Goal: Check status

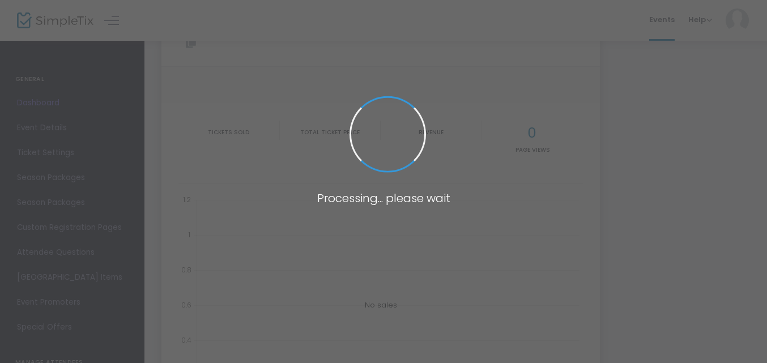
scroll to position [47, 0]
type input "[URL][DOMAIN_NAME]"
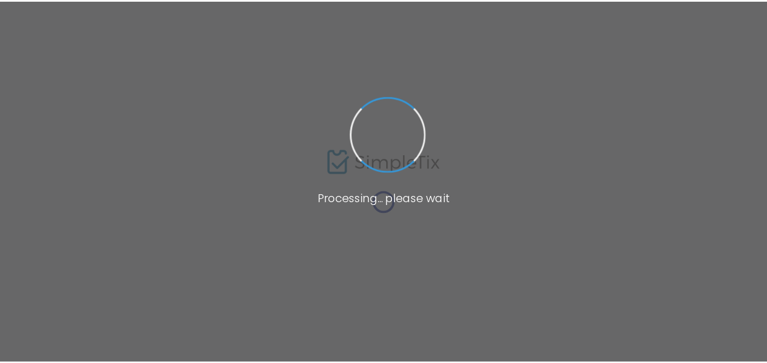
scroll to position [47, 0]
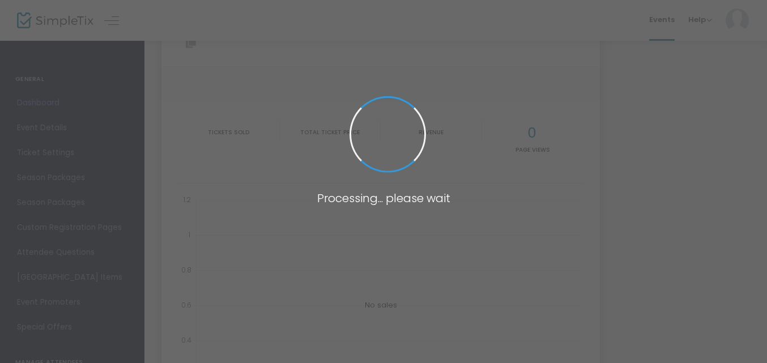
type input "[URL][DOMAIN_NAME]"
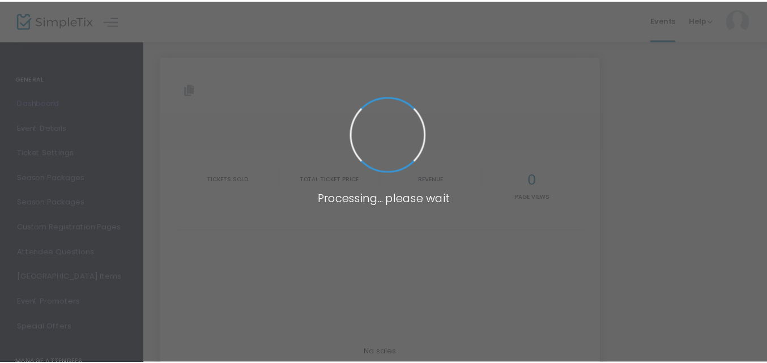
scroll to position [47, 0]
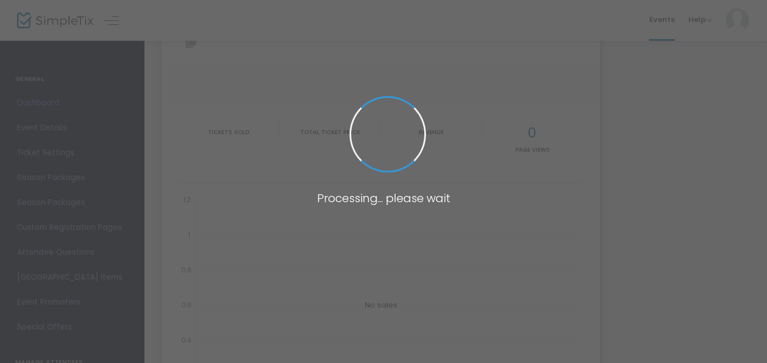
type input "[URL][DOMAIN_NAME]"
